Goal: Register for event/course

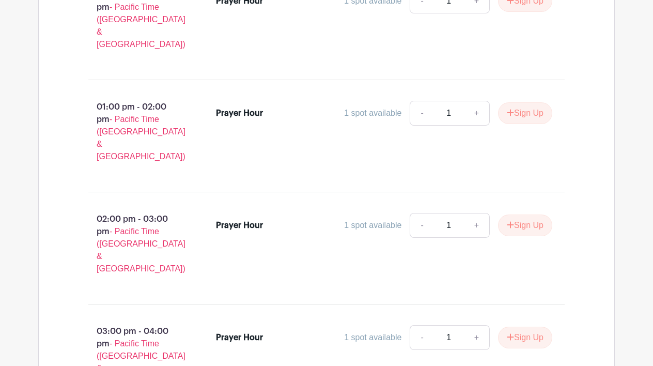
scroll to position [1449, 0]
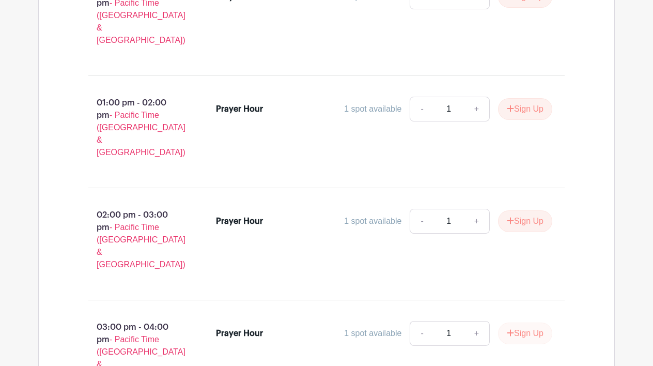
click at [521, 323] on button "Sign Up" at bounding box center [525, 334] width 54 height 22
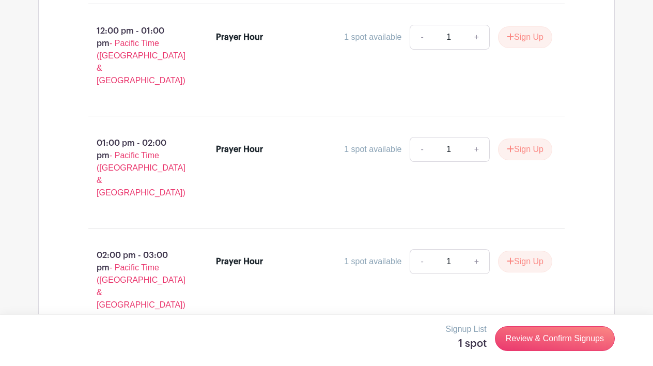
scroll to position [1373, 0]
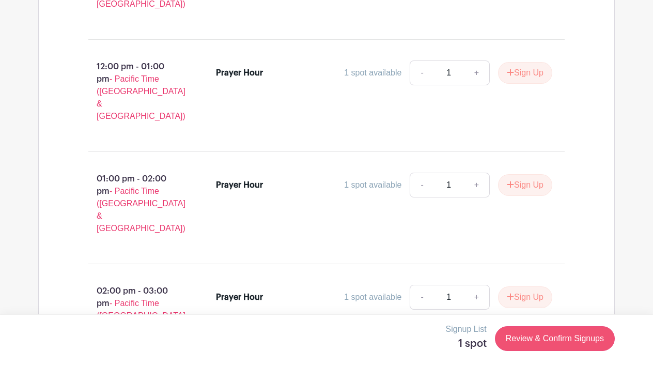
click at [546, 338] on link "Review & Confirm Signups" at bounding box center [555, 338] width 120 height 25
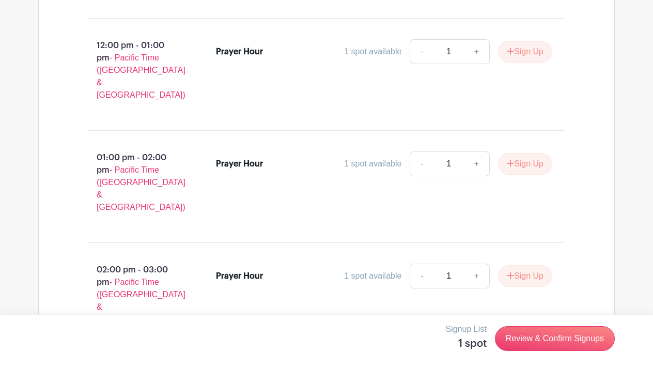
scroll to position [1395, 0]
click at [542, 339] on link "Review & Confirm Signups" at bounding box center [555, 338] width 120 height 25
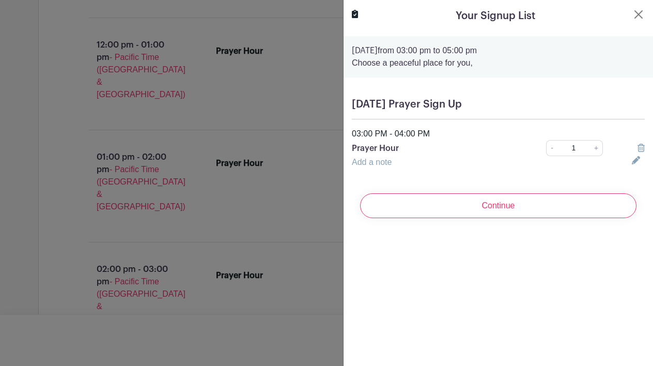
click at [636, 160] on icon at bounding box center [636, 160] width 8 height 8
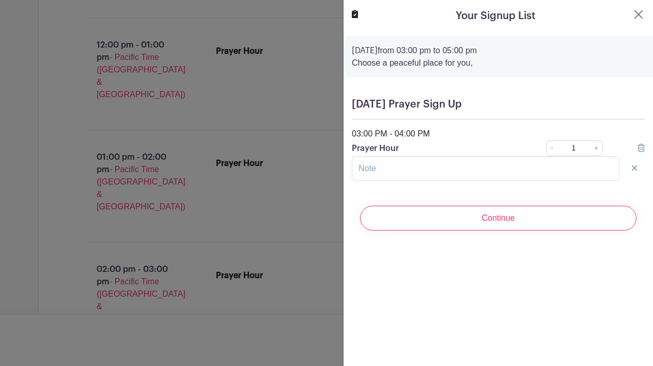
click at [557, 193] on form "Thursday, November 06, 2025 from 03:00 pm to 05:00 pm Choose a peaceful place f…" at bounding box center [499, 137] width 310 height 203
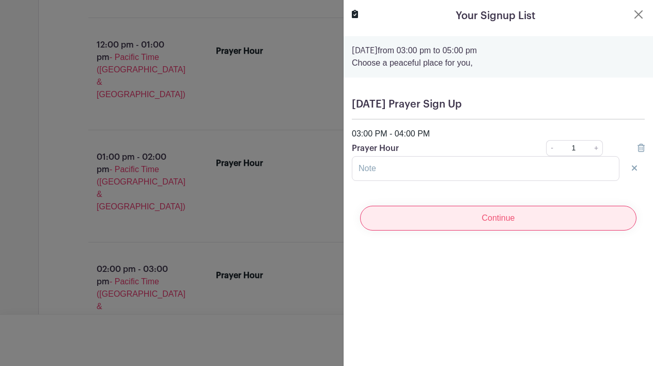
click at [527, 218] on input "Continue" at bounding box center [498, 218] width 277 height 25
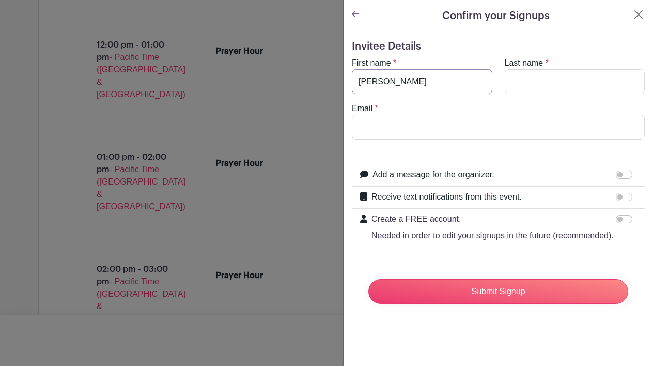
type input "Beth"
type input "Schneidler"
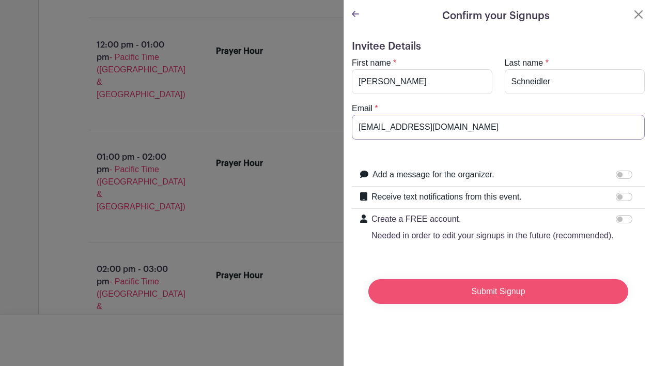
type input "bethschneidler@mac.com"
click at [514, 294] on input "Submit Signup" at bounding box center [499, 291] width 260 height 25
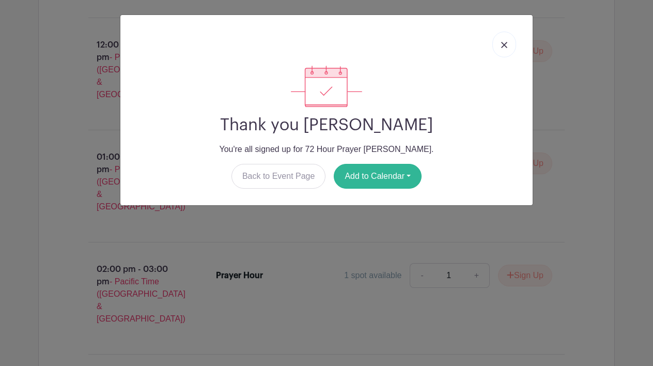
click at [378, 175] on button "Add to Calendar" at bounding box center [378, 176] width 88 height 25
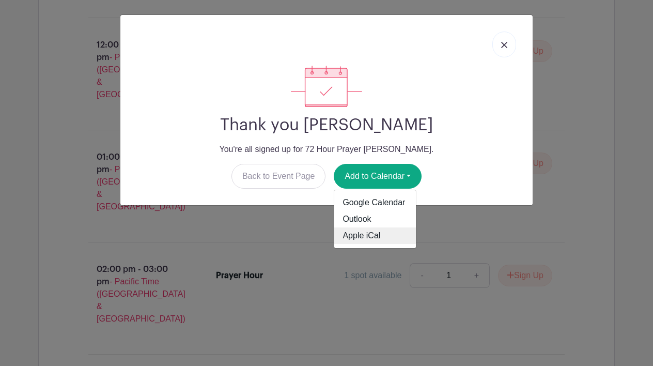
click at [373, 233] on link "Apple iCal" at bounding box center [375, 235] width 82 height 17
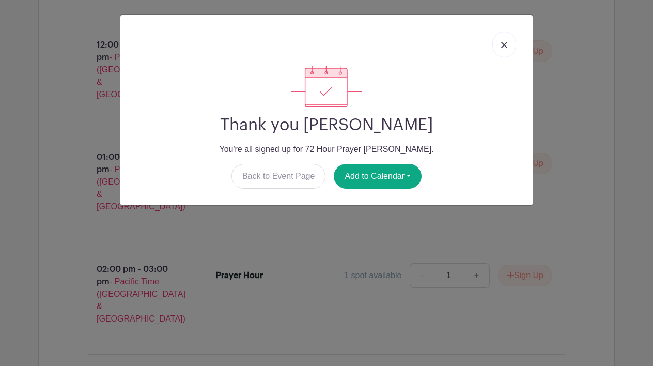
click at [505, 45] on img at bounding box center [504, 45] width 6 height 6
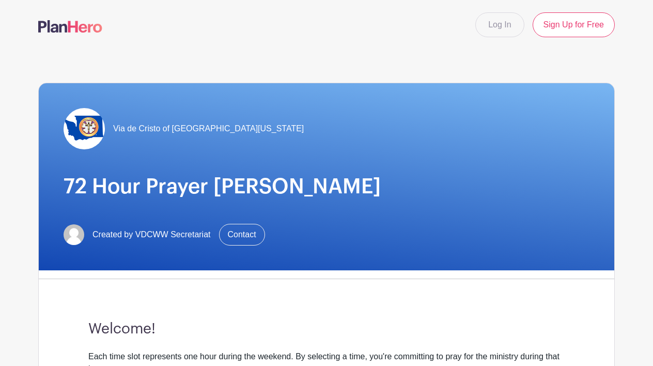
scroll to position [0, 0]
